Goal: Task Accomplishment & Management: Manage account settings

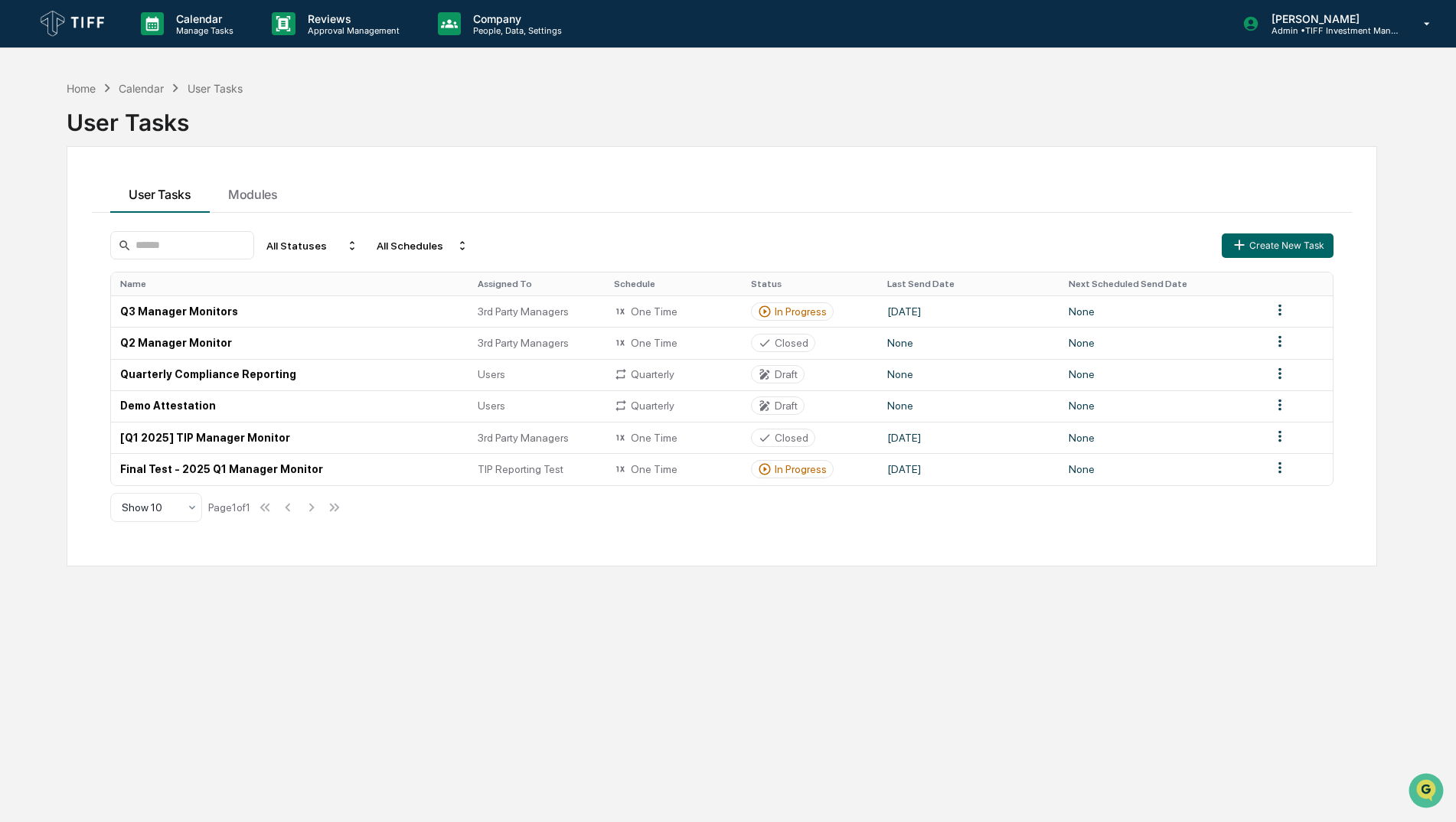
click at [81, 18] on img at bounding box center [74, 24] width 74 height 34
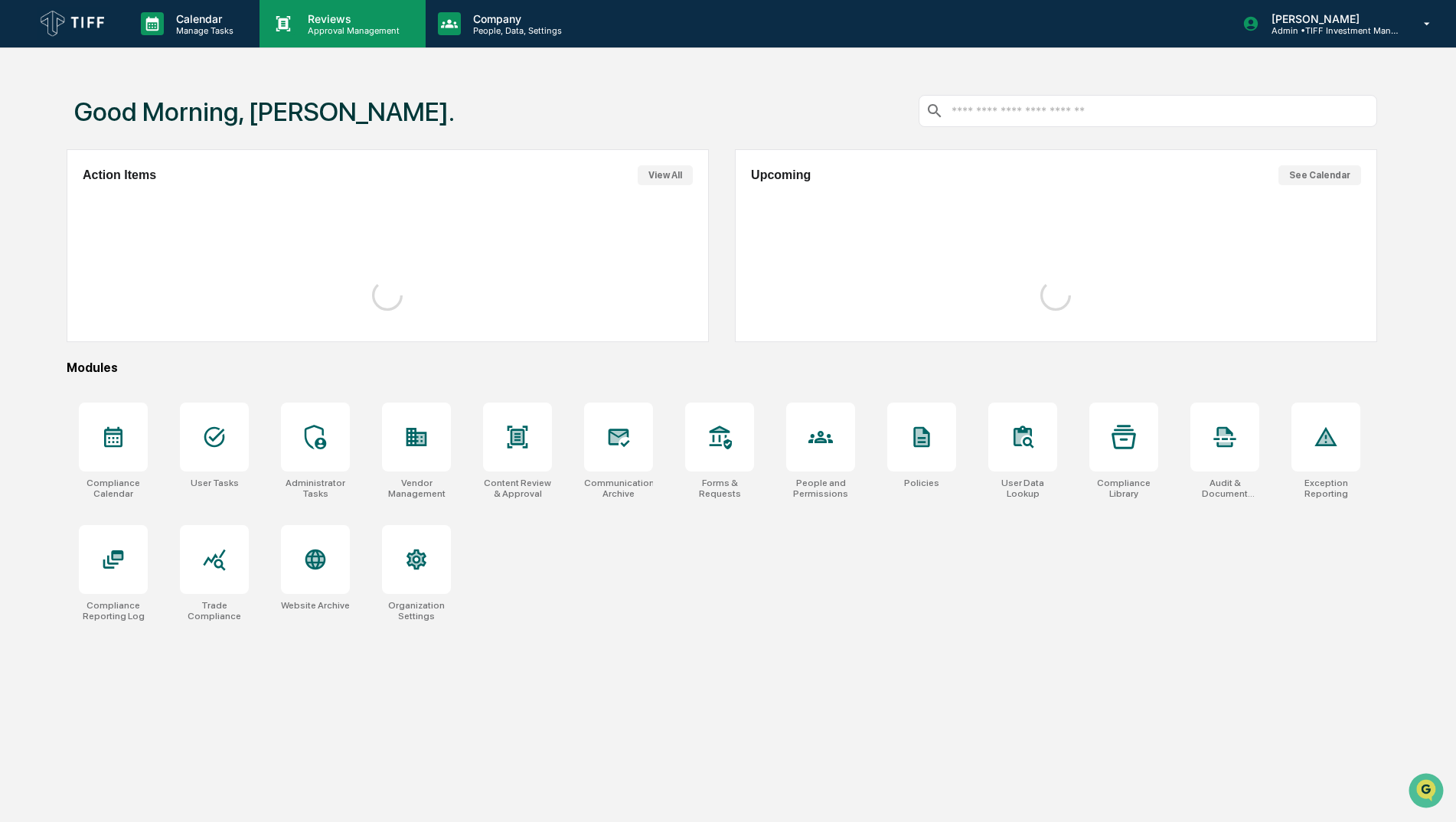
click at [332, 17] on p "Reviews" at bounding box center [352, 19] width 112 height 13
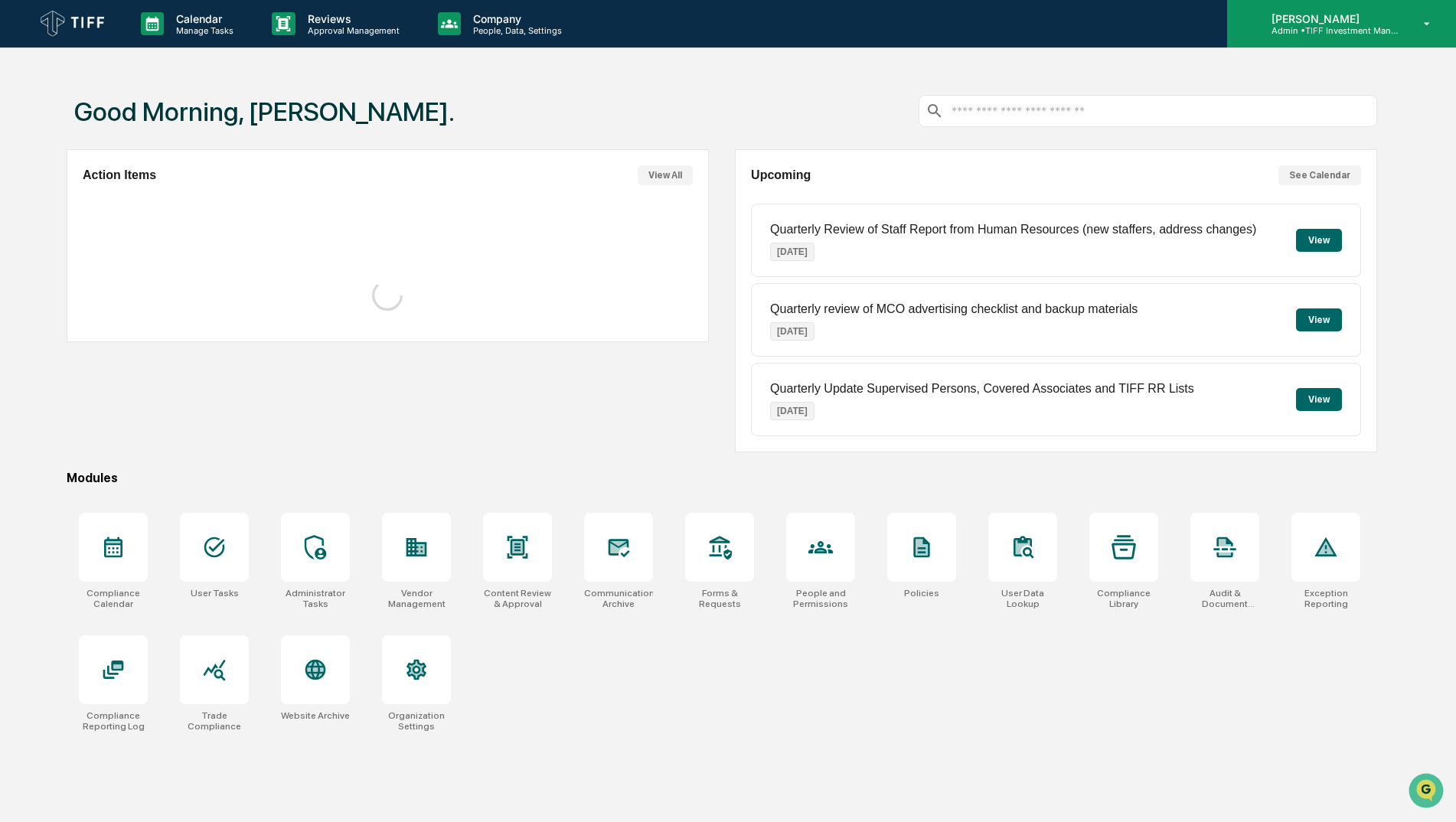
click at [1320, 32] on p "Admin • TIFF Investment Management" at bounding box center [1330, 30] width 142 height 10
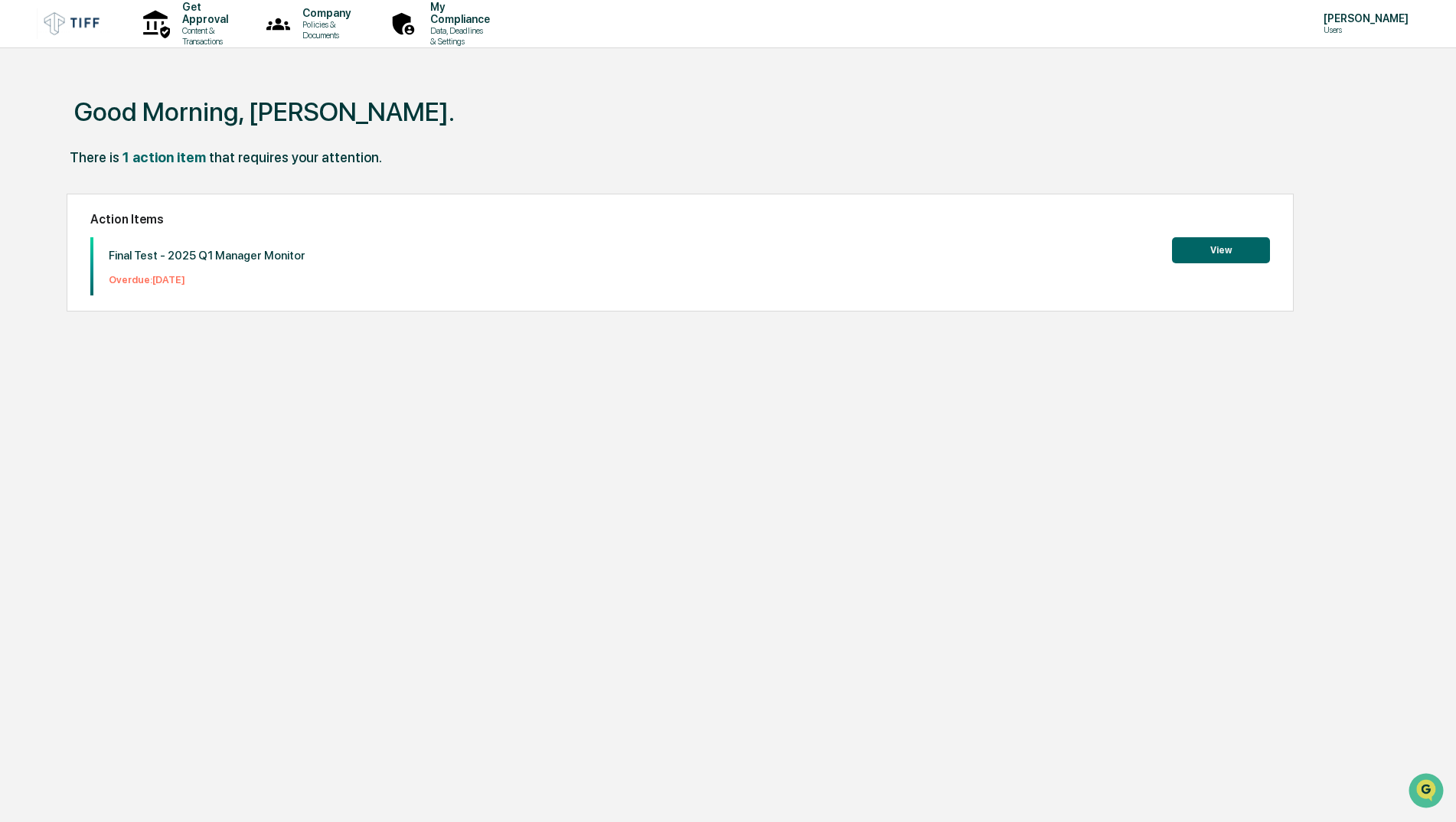
click at [416, 218] on h2 "Action Items" at bounding box center [680, 219] width 1179 height 14
click at [210, 32] on p "Content & Transactions" at bounding box center [202, 36] width 65 height 22
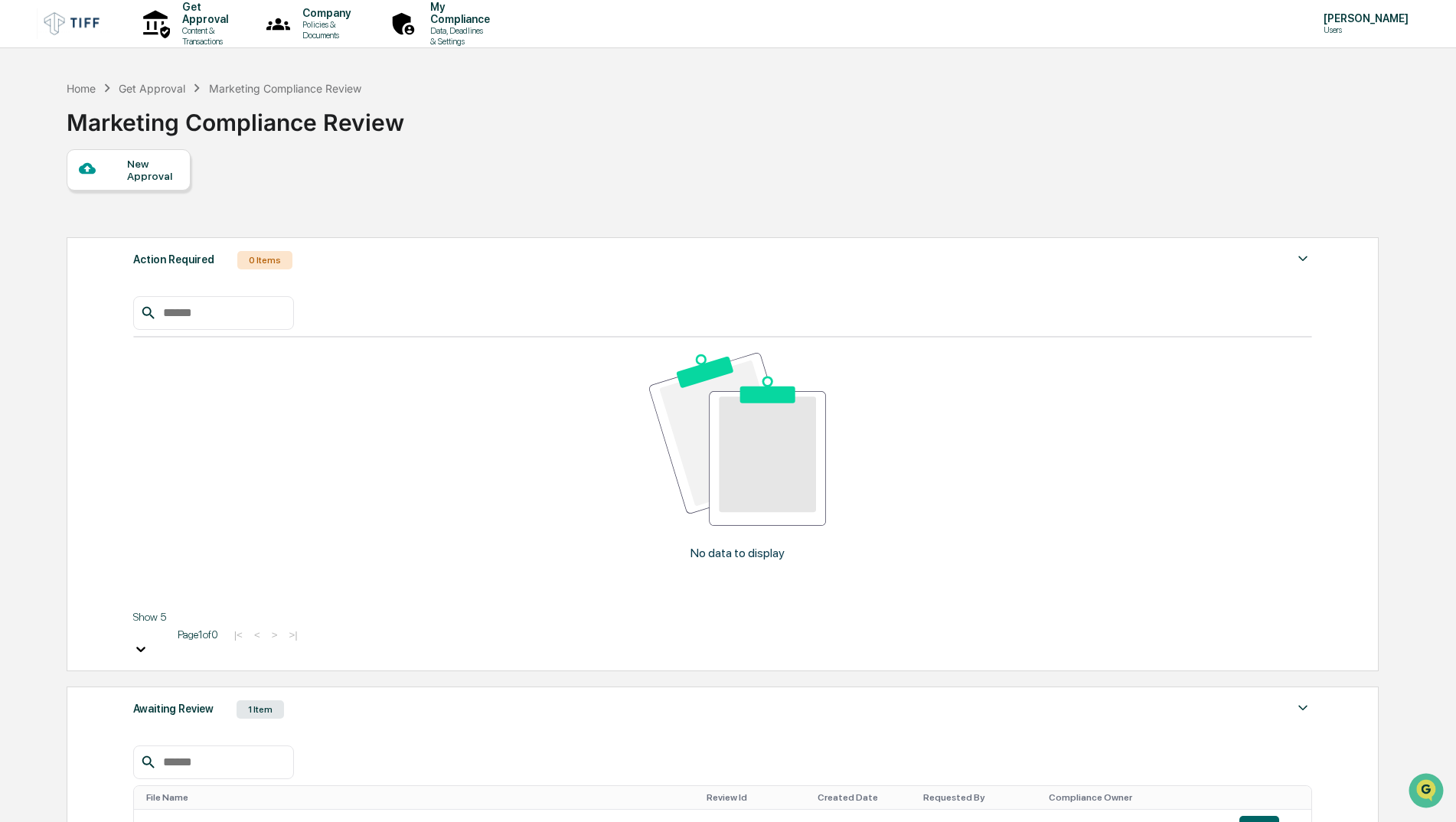
click at [281, 263] on div "0 Items" at bounding box center [264, 260] width 55 height 18
click at [286, 277] on div "No data to display Show 5 Page 1 of 0 |< < > >|" at bounding box center [723, 466] width 1179 height 386
drag, startPoint x: 291, startPoint y: 265, endPoint x: 341, endPoint y: 248, distance: 52.8
click at [294, 264] on div "Action Required 0 Items" at bounding box center [723, 260] width 1179 height 22
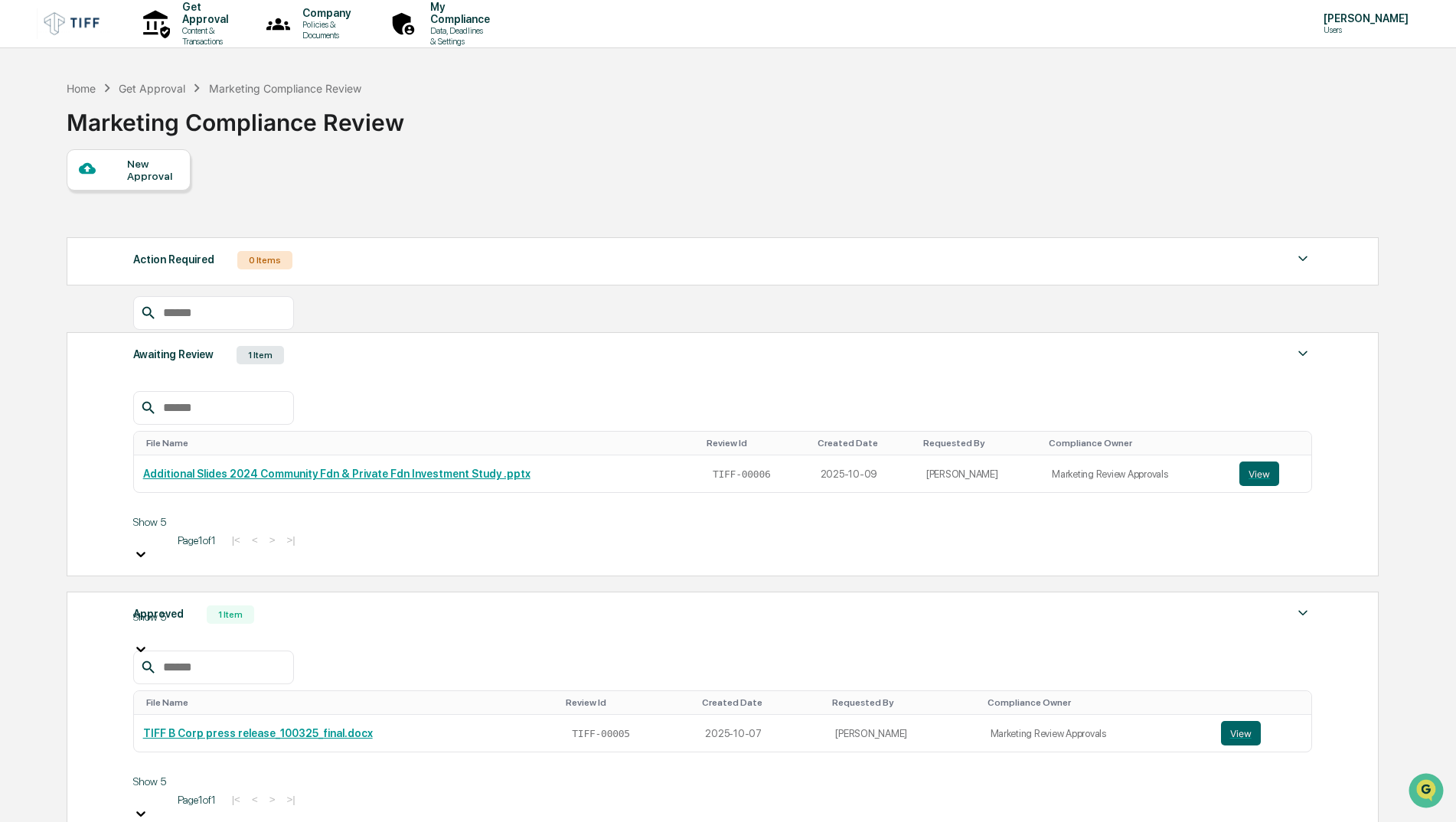
click at [281, 344] on div "Awaiting Review 1 Item" at bounding box center [723, 355] width 1179 height 22
click at [1245, 462] on button "View" at bounding box center [1259, 474] width 40 height 25
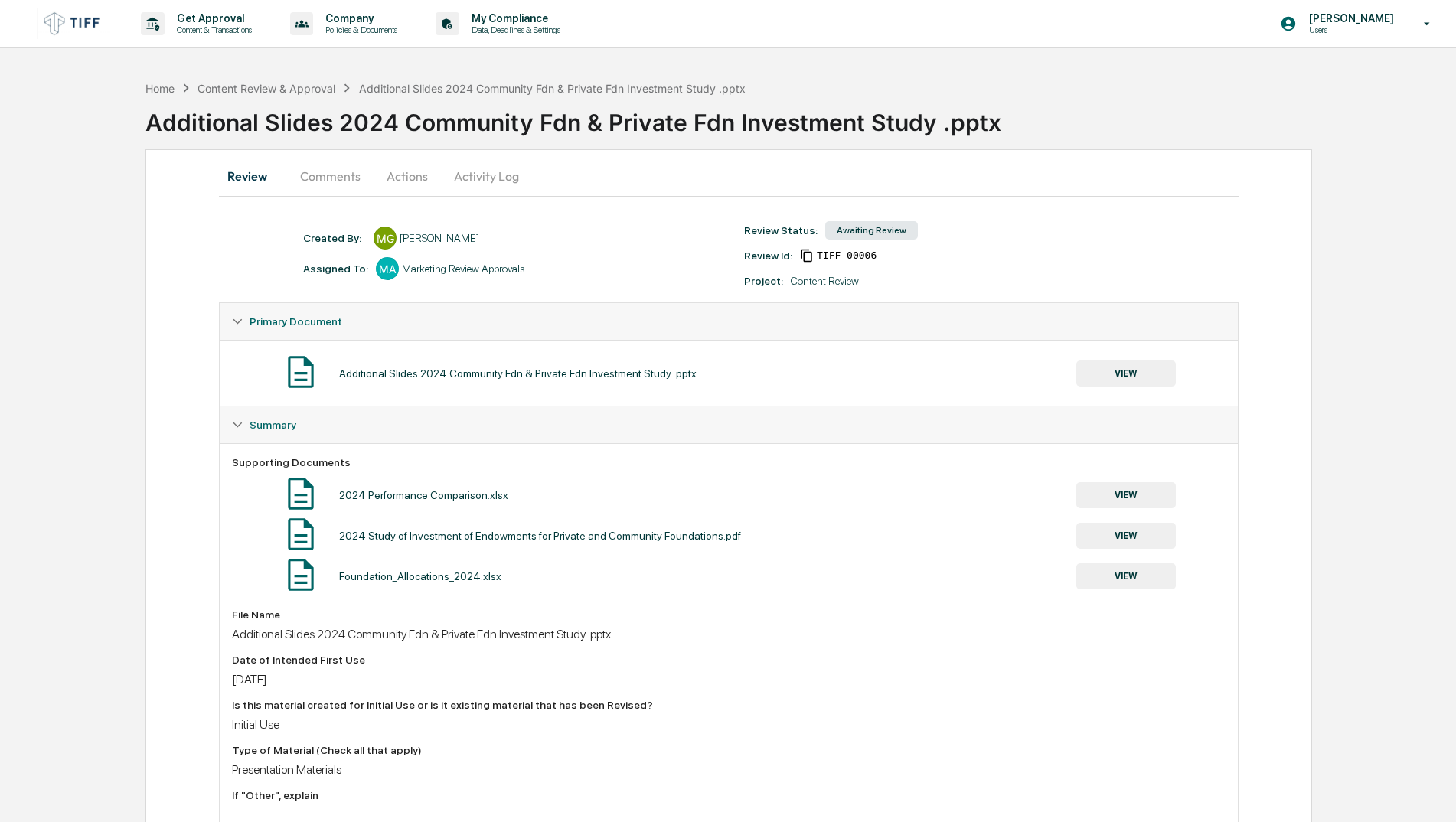
click at [404, 167] on button "Actions" at bounding box center [407, 175] width 69 height 37
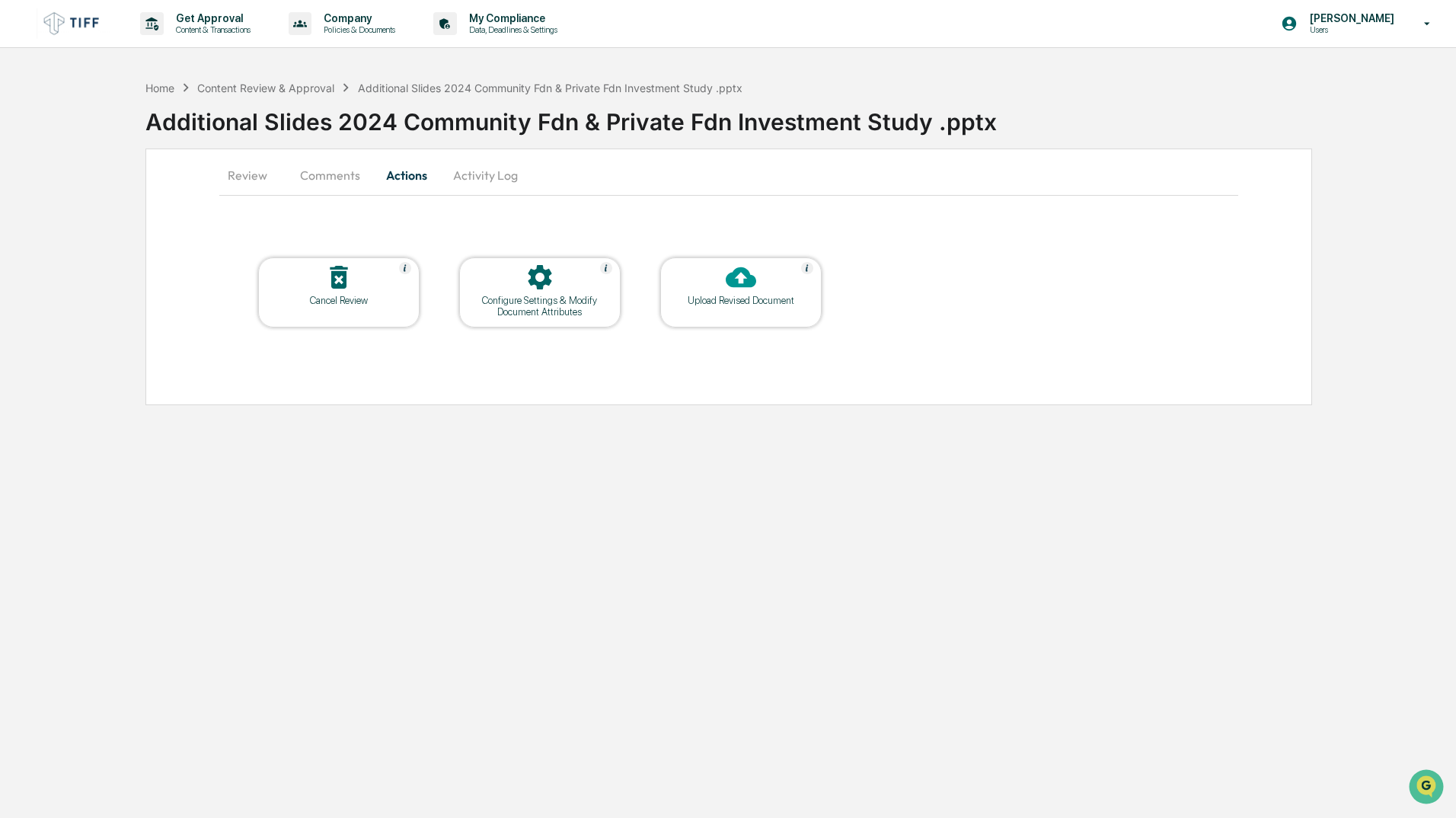
click at [741, 275] on icon at bounding box center [741, 277] width 30 height 30
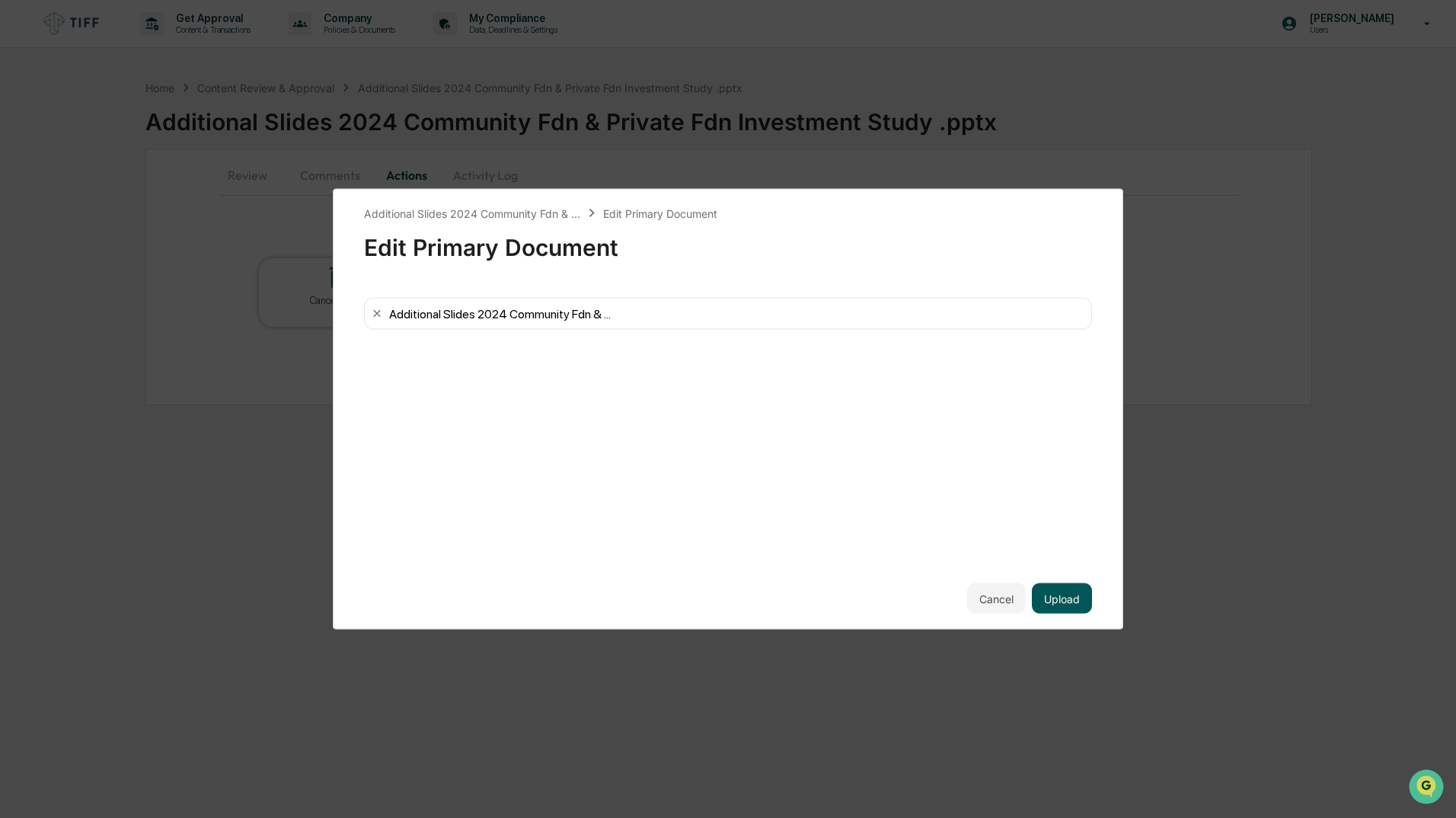
click at [1067, 599] on button "Upload" at bounding box center [1062, 599] width 60 height 30
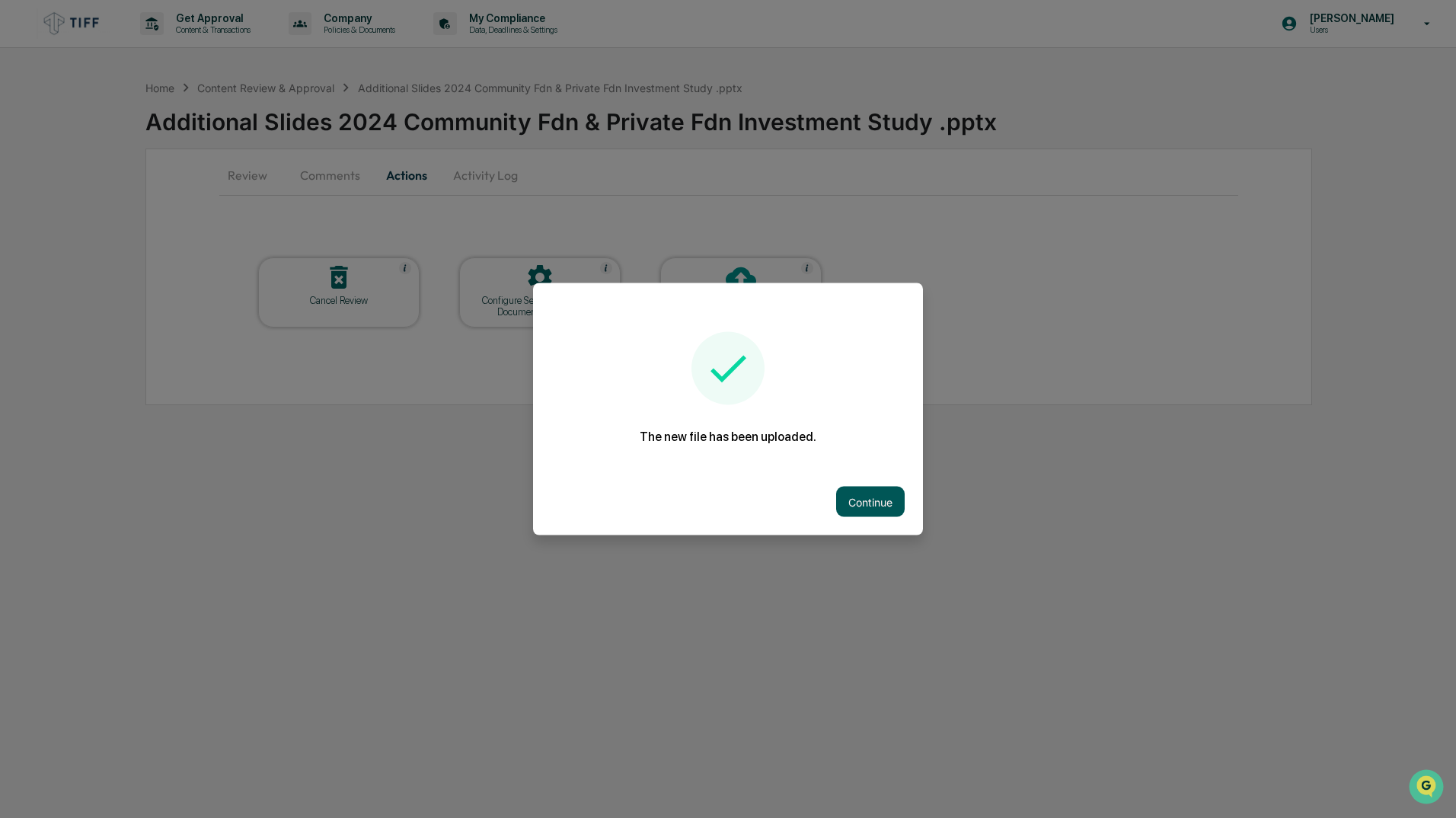
click at [866, 493] on button "Continue" at bounding box center [870, 502] width 69 height 30
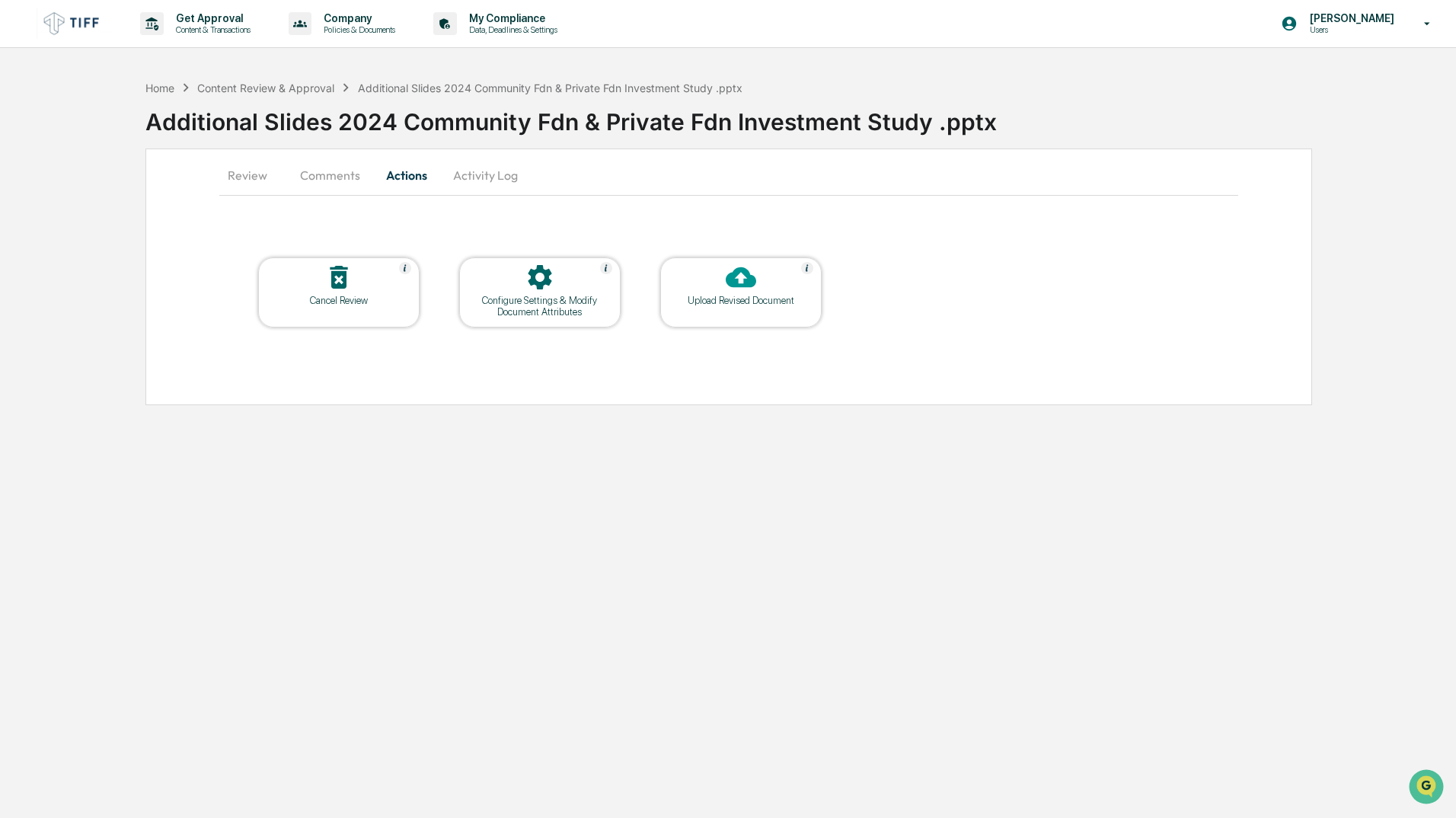
click at [341, 180] on button "Comments" at bounding box center [330, 175] width 85 height 37
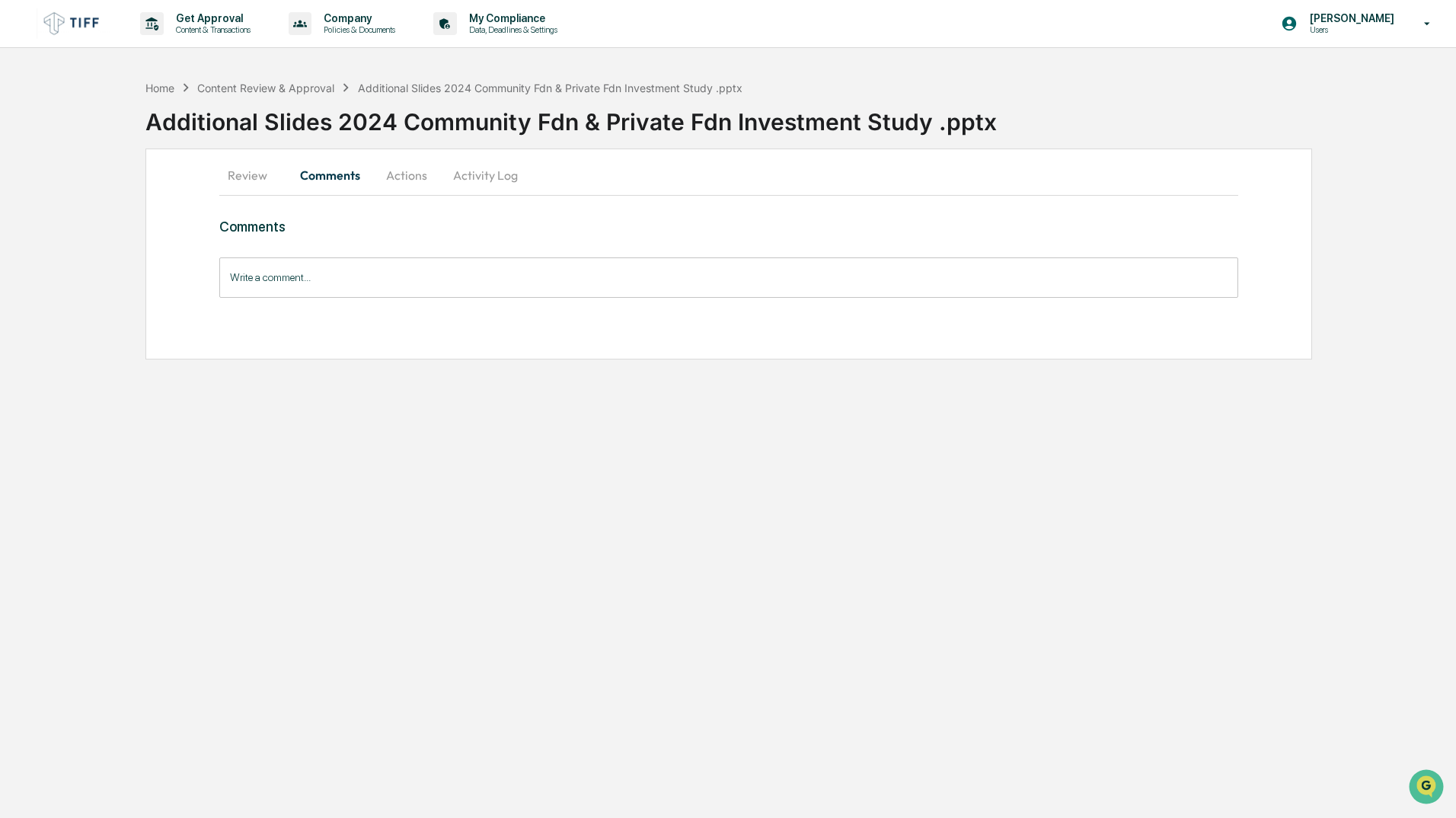
click at [267, 275] on input "Write a comment..." at bounding box center [729, 277] width 1019 height 41
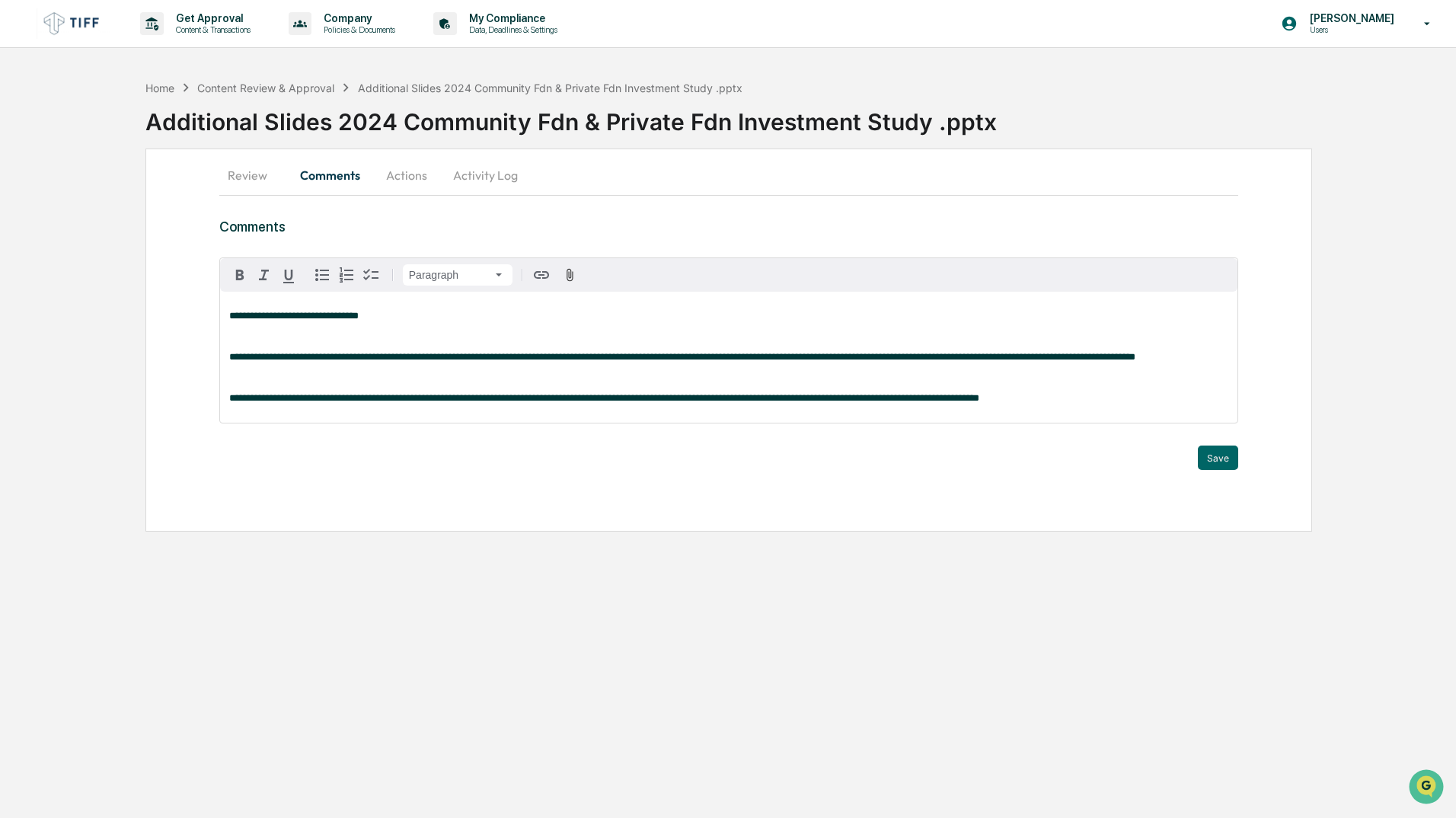
click at [231, 403] on span "**********" at bounding box center [604, 398] width 750 height 9
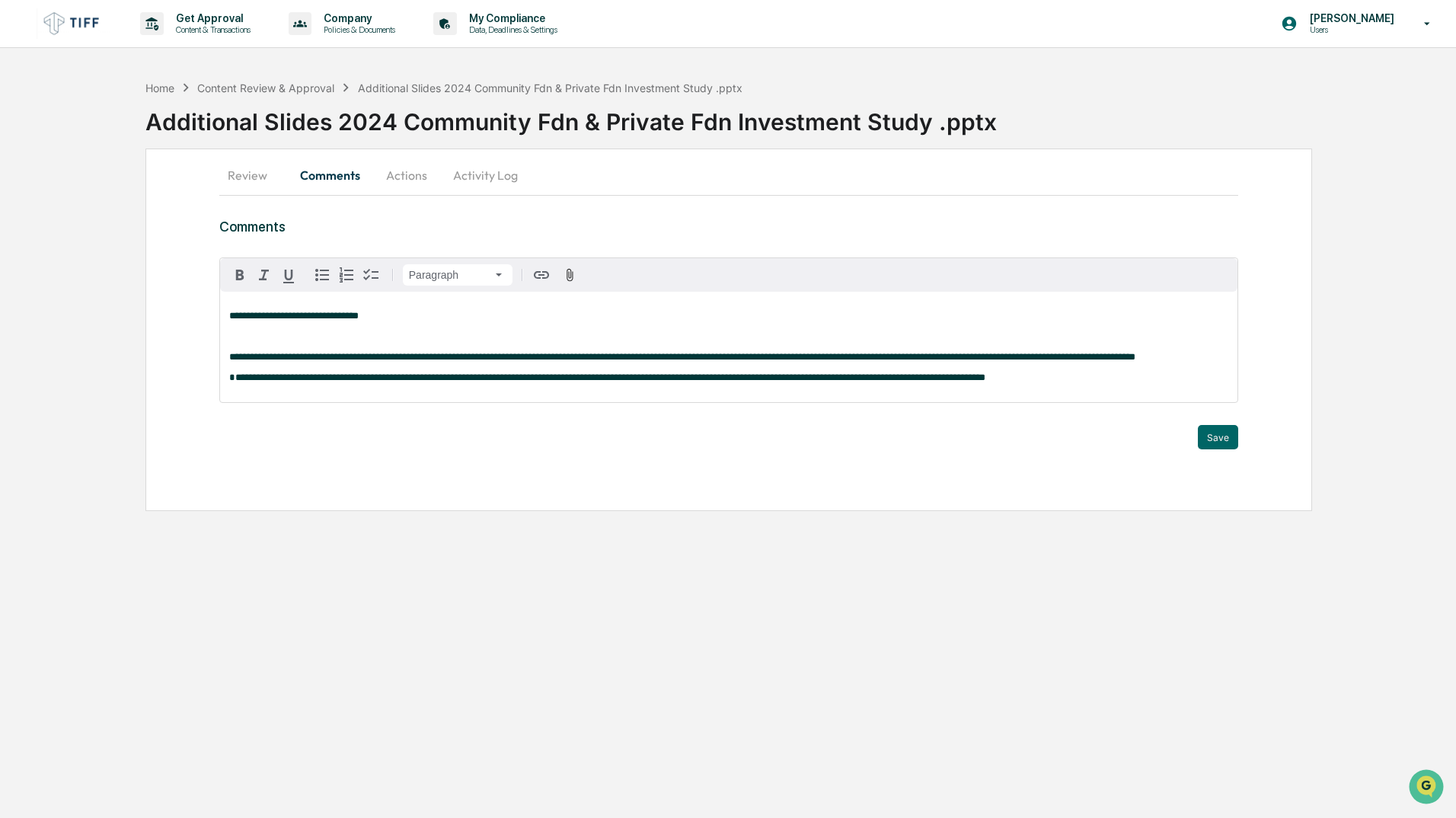
click at [1001, 383] on p "**********" at bounding box center [729, 377] width 1000 height 10
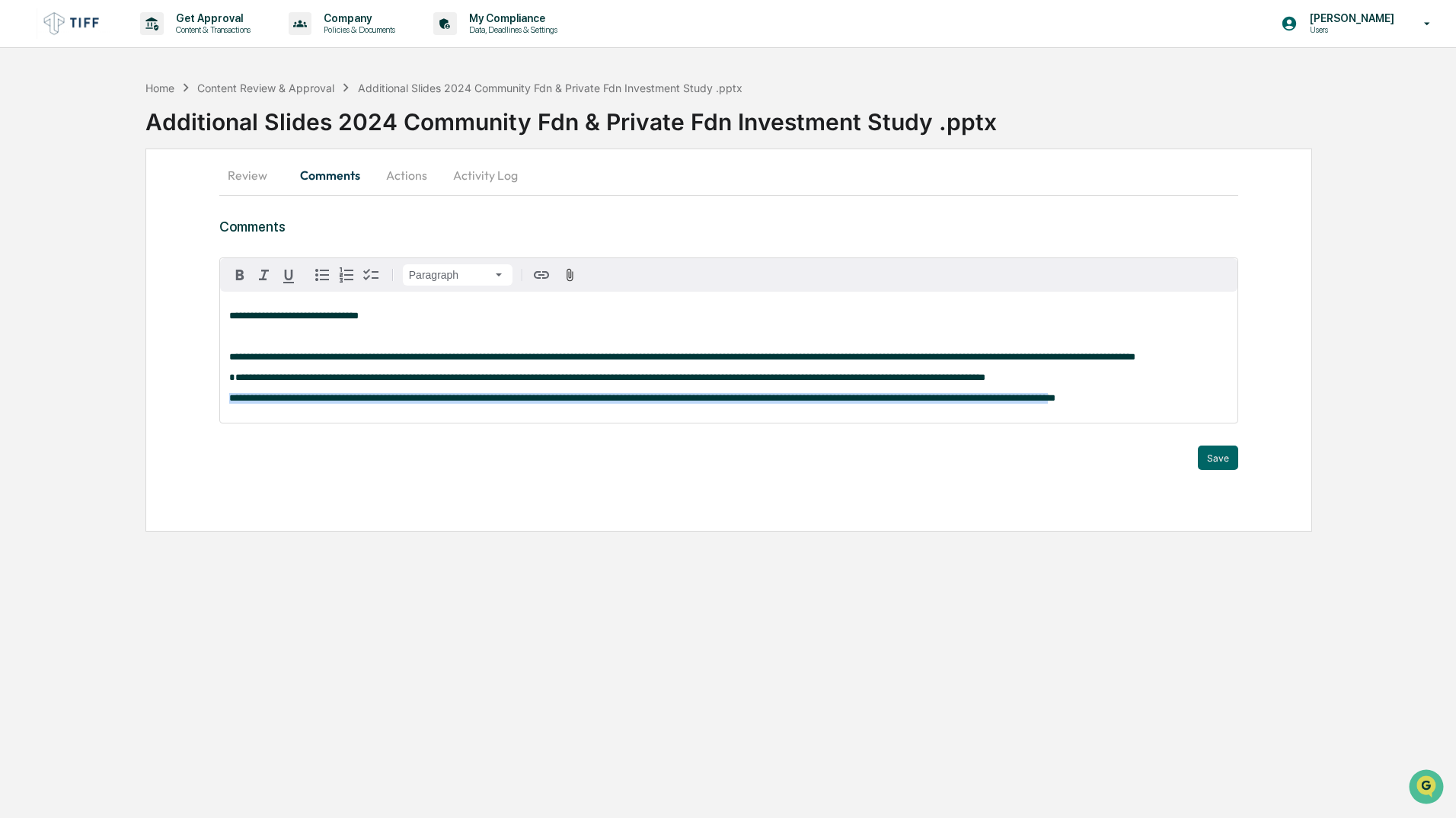
drag, startPoint x: 933, startPoint y: 406, endPoint x: 220, endPoint y: 457, distance: 714.8
click at [220, 457] on div "**********" at bounding box center [729, 363] width 1019 height 212
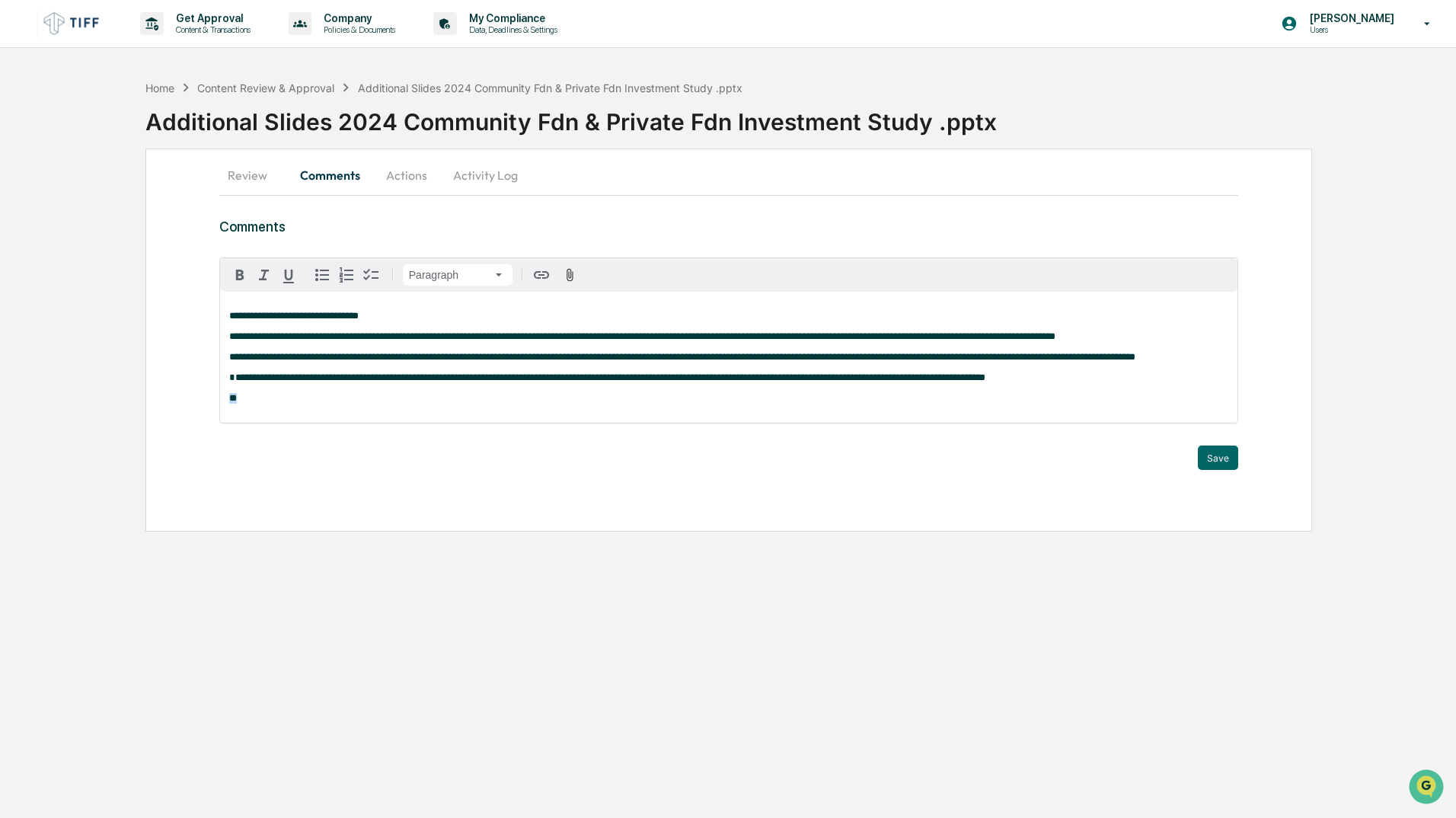
drag, startPoint x: 269, startPoint y: 397, endPoint x: 193, endPoint y: 409, distance: 76.9
click at [193, 409] on div "**********" at bounding box center [728, 340] width 1166 height 383
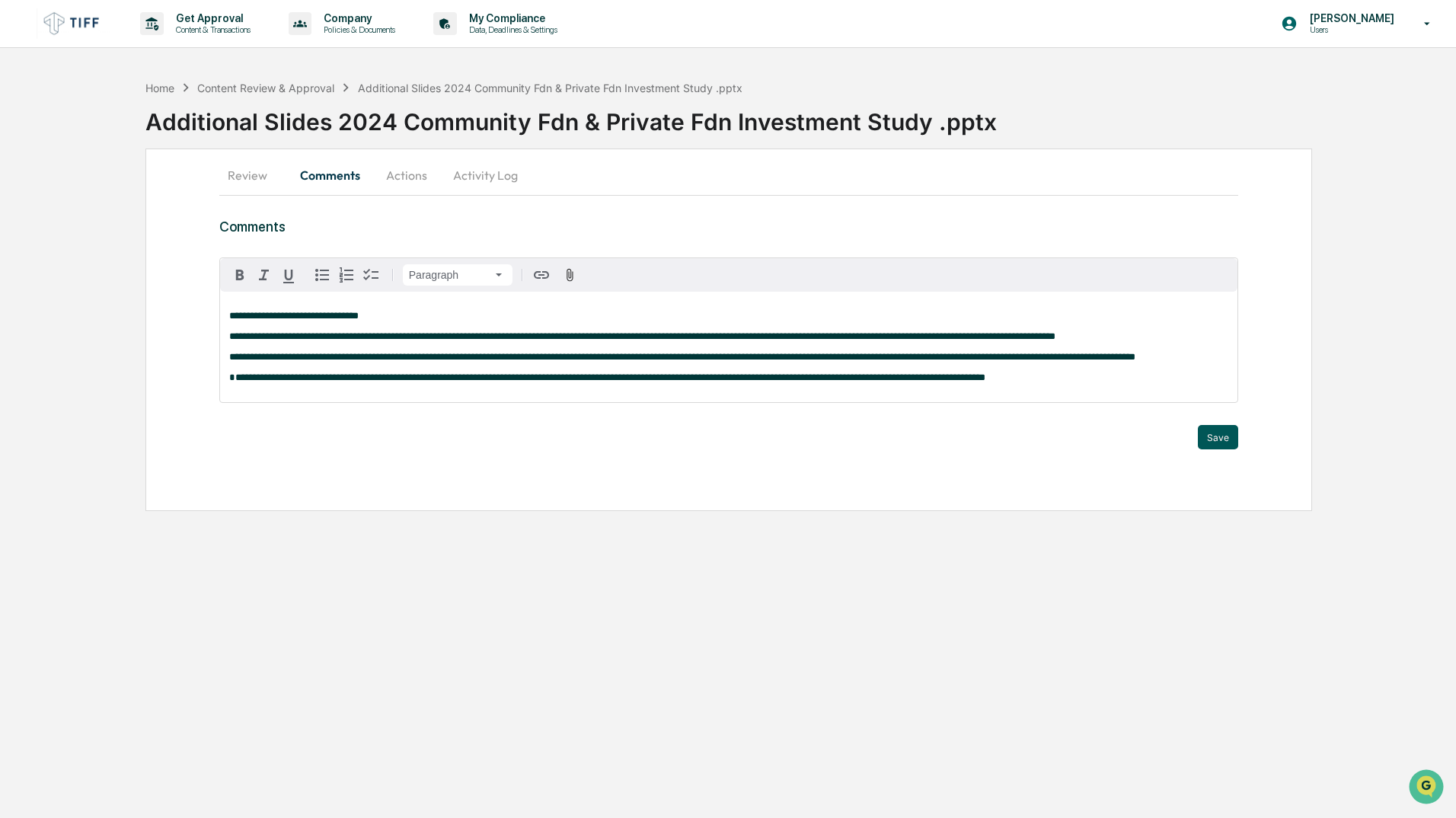
click at [1214, 445] on button "Save" at bounding box center [1217, 438] width 41 height 25
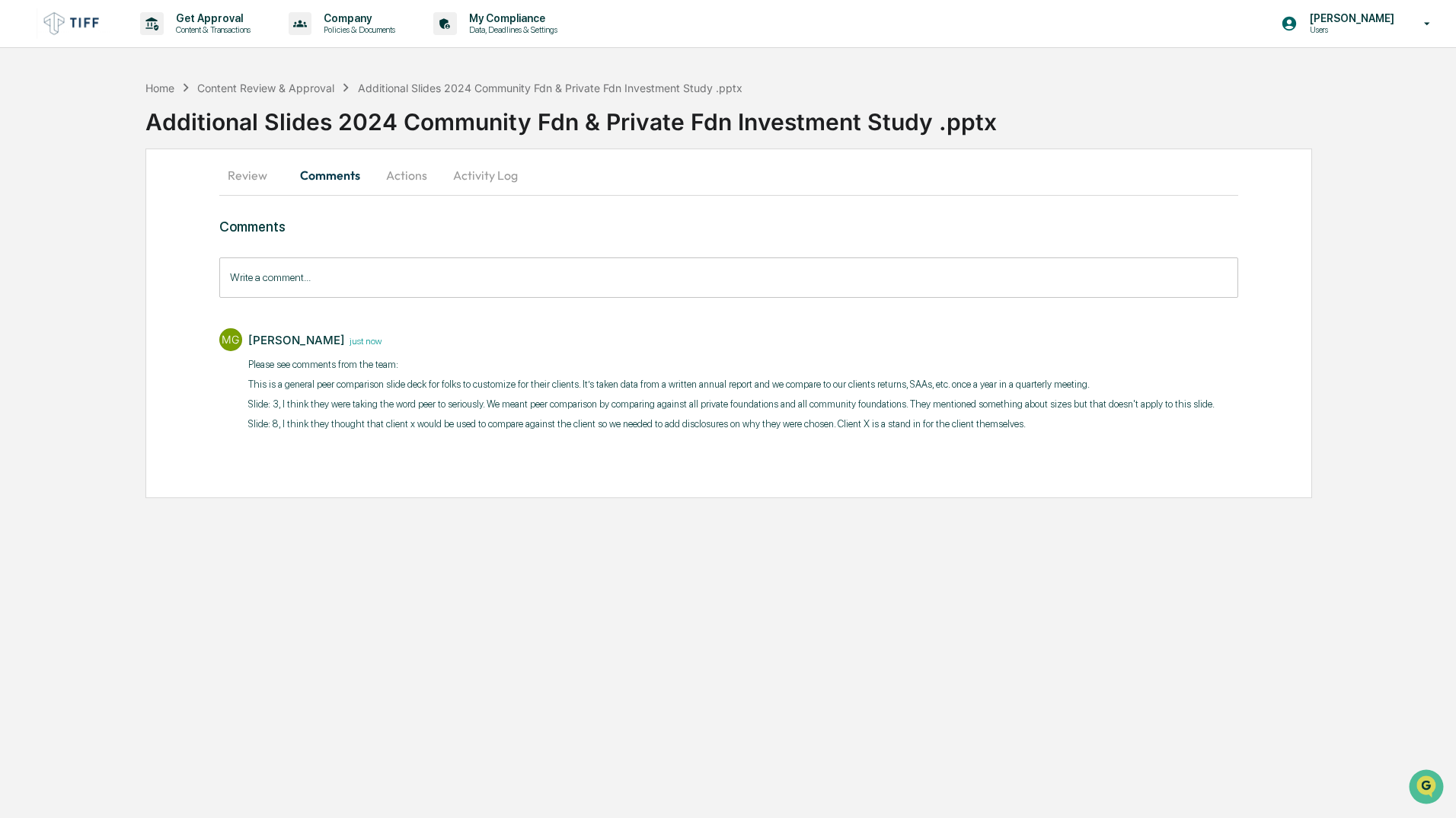
click at [240, 177] on button "Review" at bounding box center [254, 175] width 69 height 37
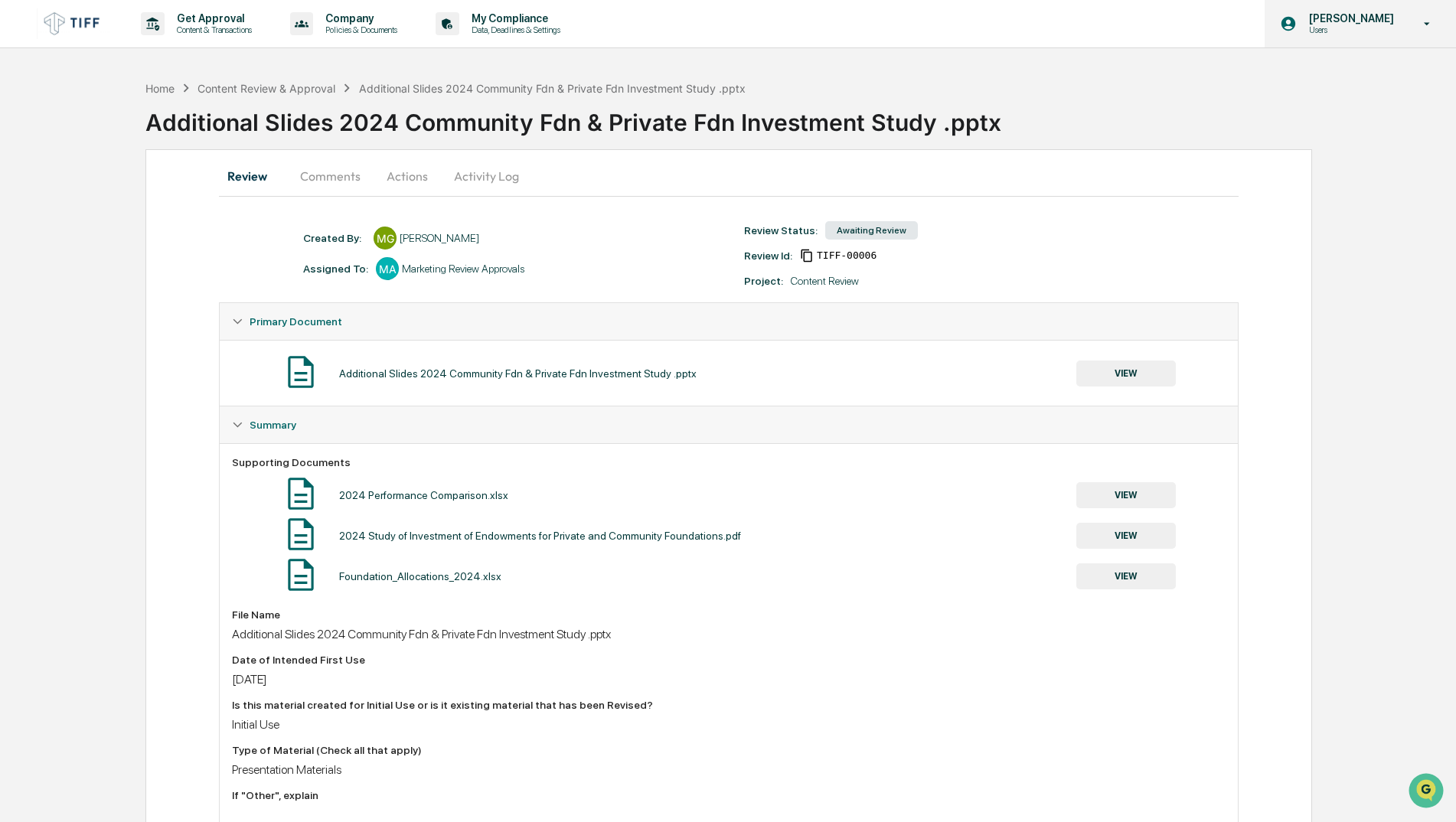
click at [1378, 20] on p "[PERSON_NAME]" at bounding box center [1349, 18] width 105 height 12
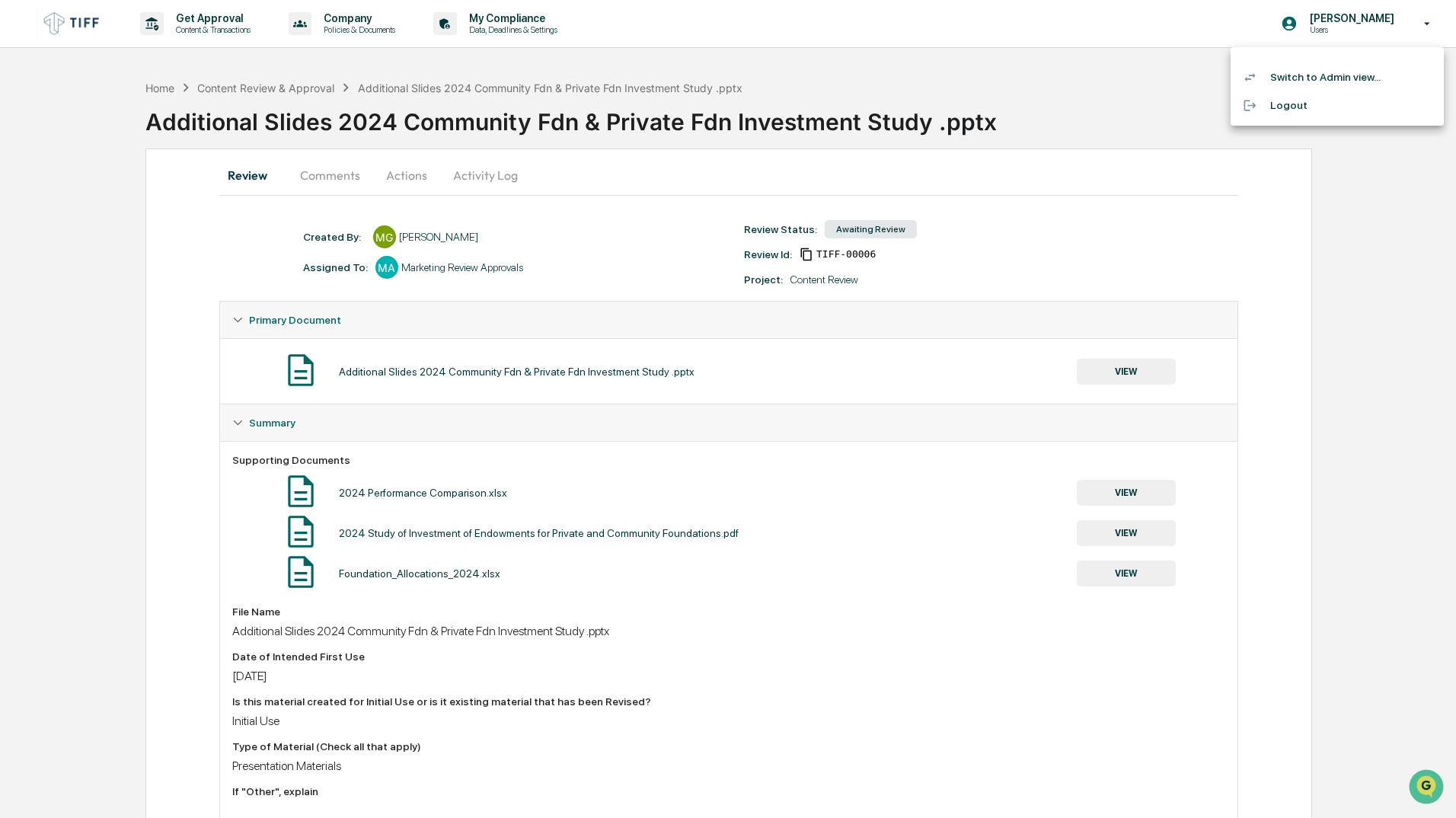
click at [1316, 74] on li "Switch to Admin view..." at bounding box center [1337, 77] width 213 height 28
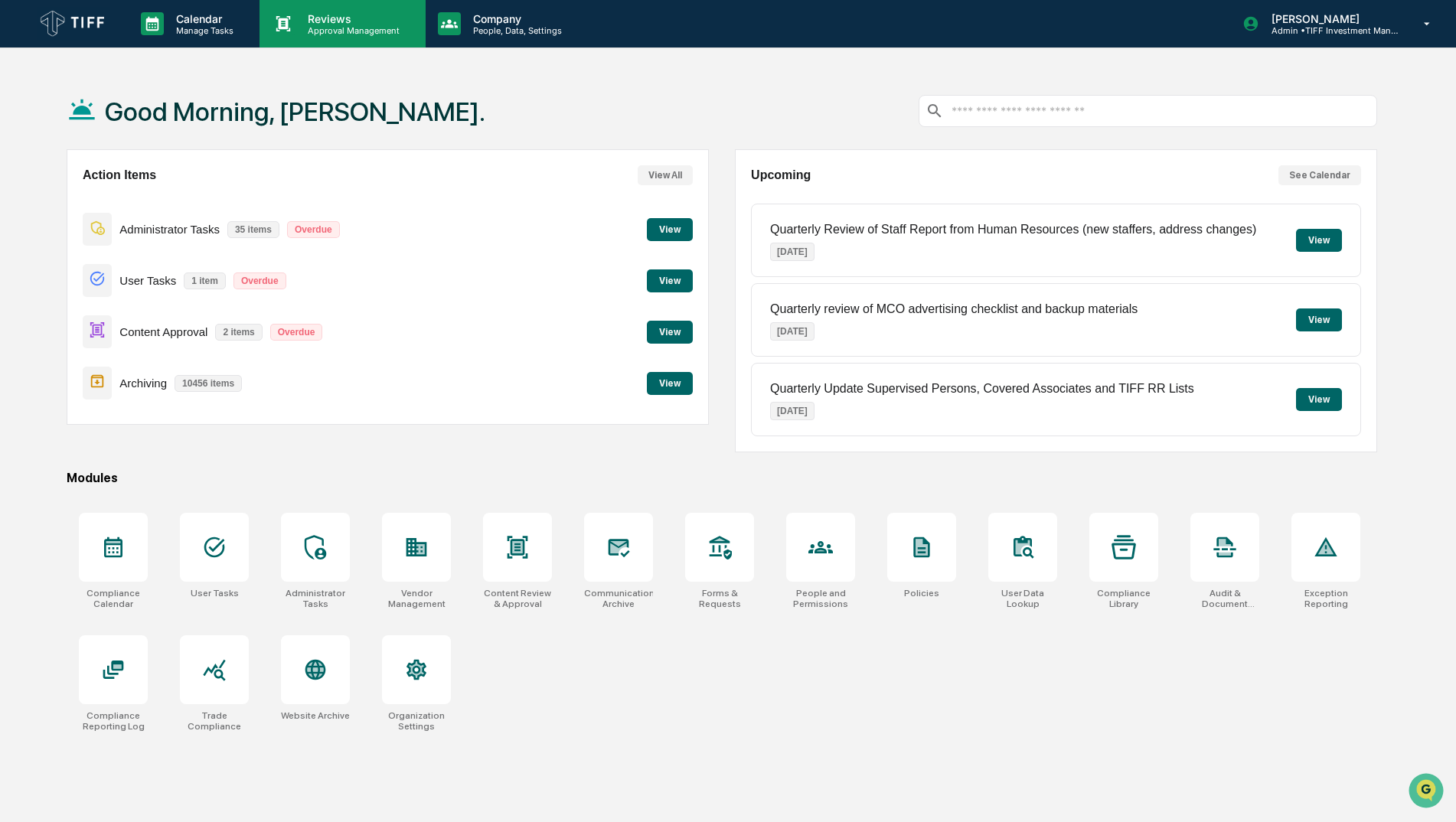
click at [337, 21] on p "Reviews" at bounding box center [352, 19] width 112 height 13
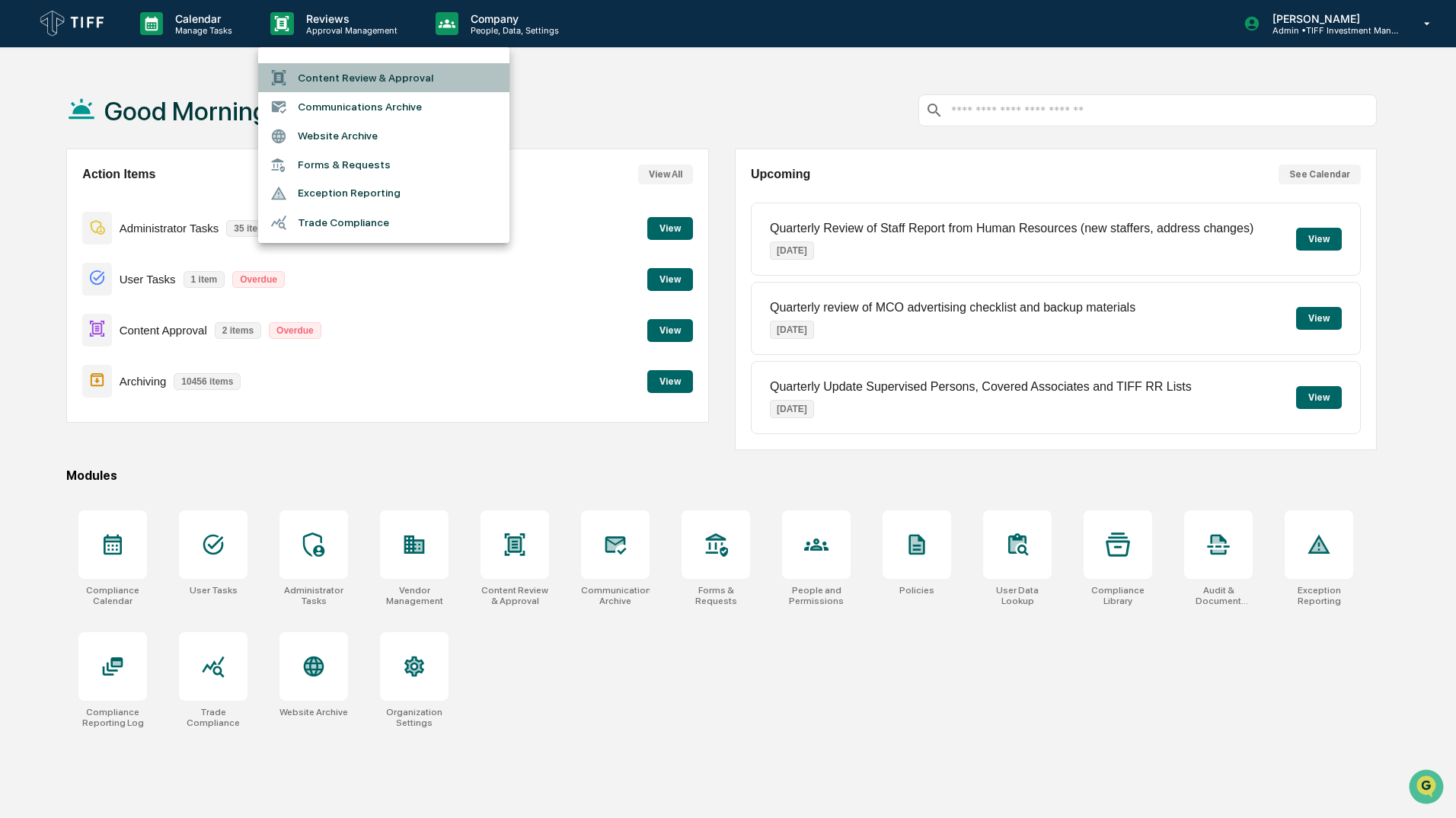
click at [362, 81] on li "Content Review & Approval" at bounding box center [384, 77] width 251 height 29
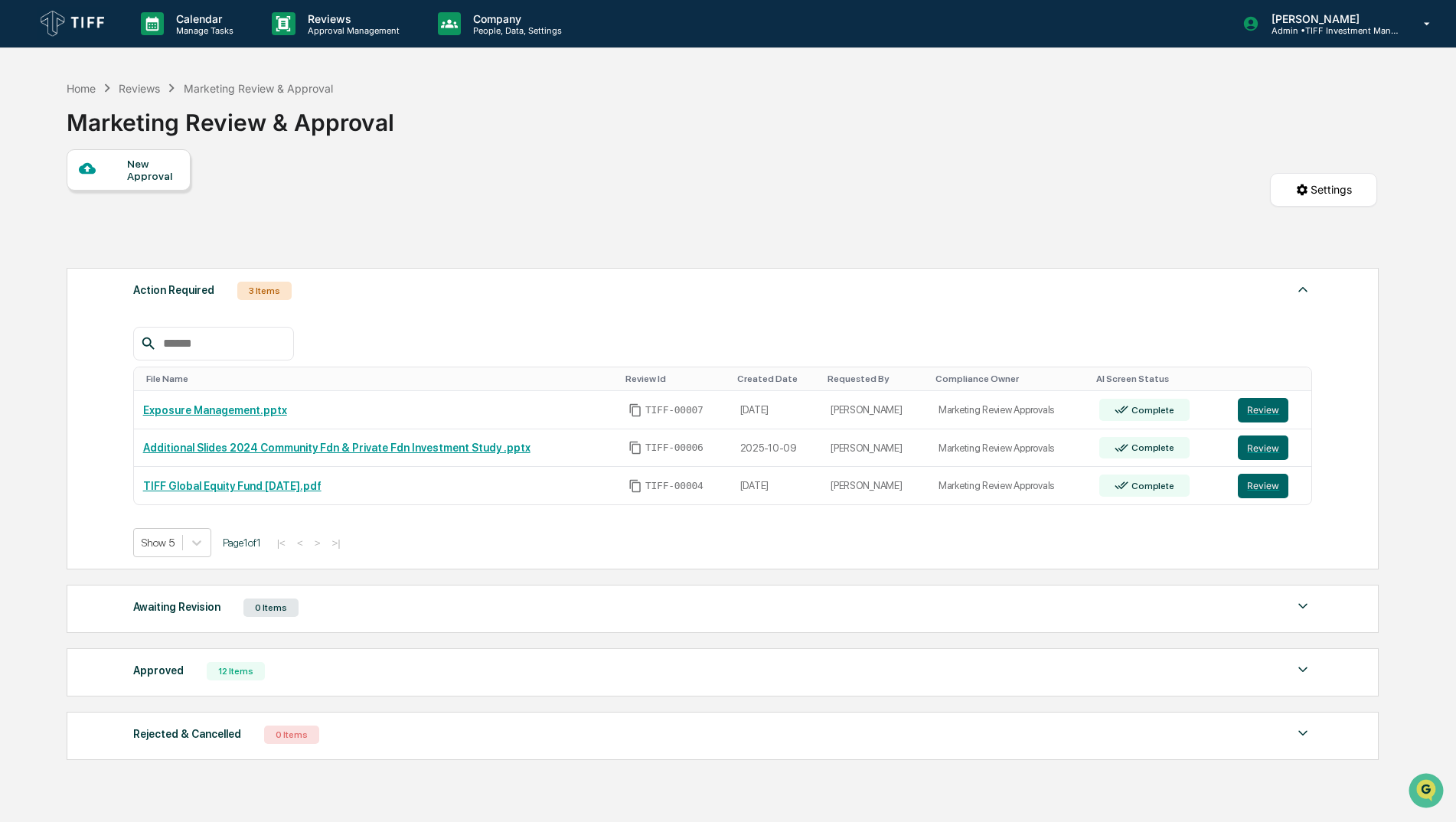
click at [754, 197] on div "New Approval Settings" at bounding box center [721, 204] width 1311 height 111
click at [250, 414] on link "Exposure Management.pptx" at bounding box center [215, 410] width 144 height 12
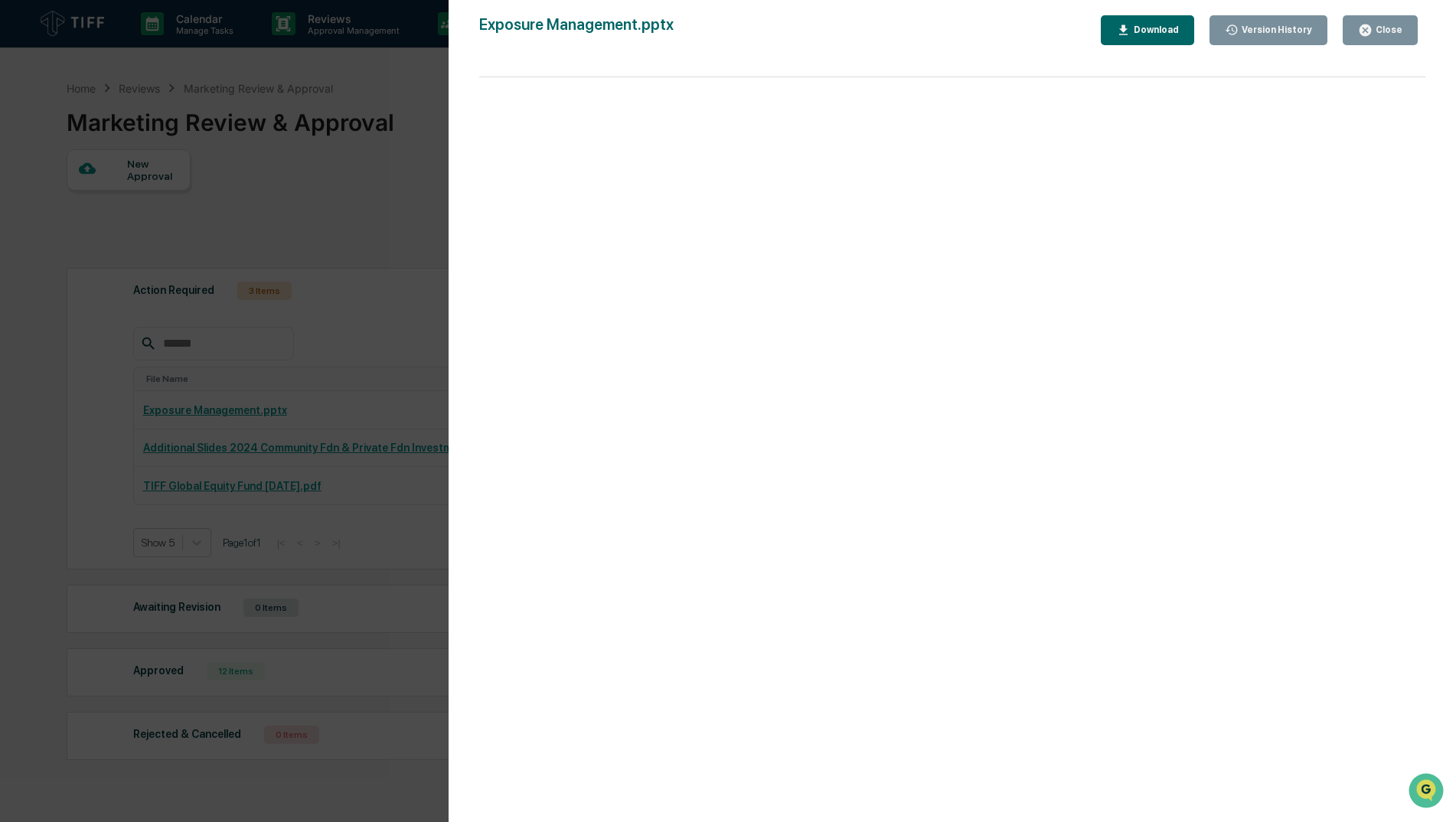
click at [430, 65] on div "Version History 10/14/2025, 09:14 PM Alexander Barenboim Exposure Management.pp…" at bounding box center [728, 411] width 1456 height 822
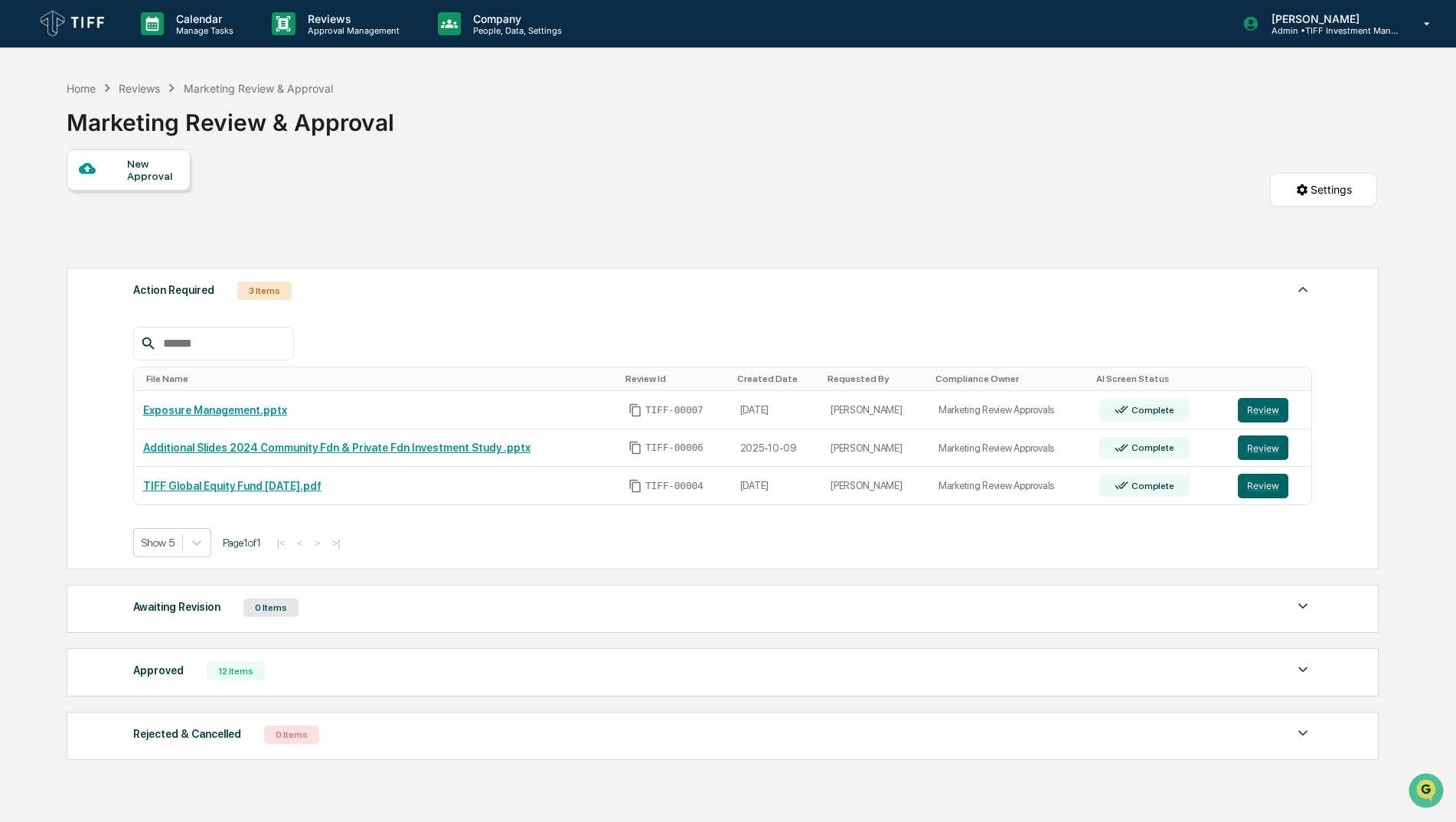
click at [678, 163] on div "New Approval Settings" at bounding box center [721, 204] width 1311 height 111
